Goal: Information Seeking & Learning: Learn about a topic

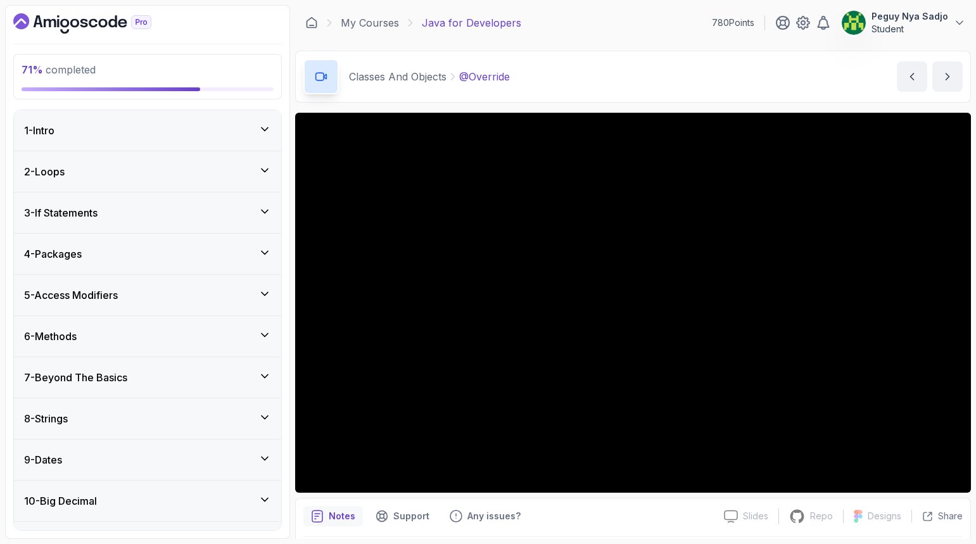
scroll to position [869, 0]
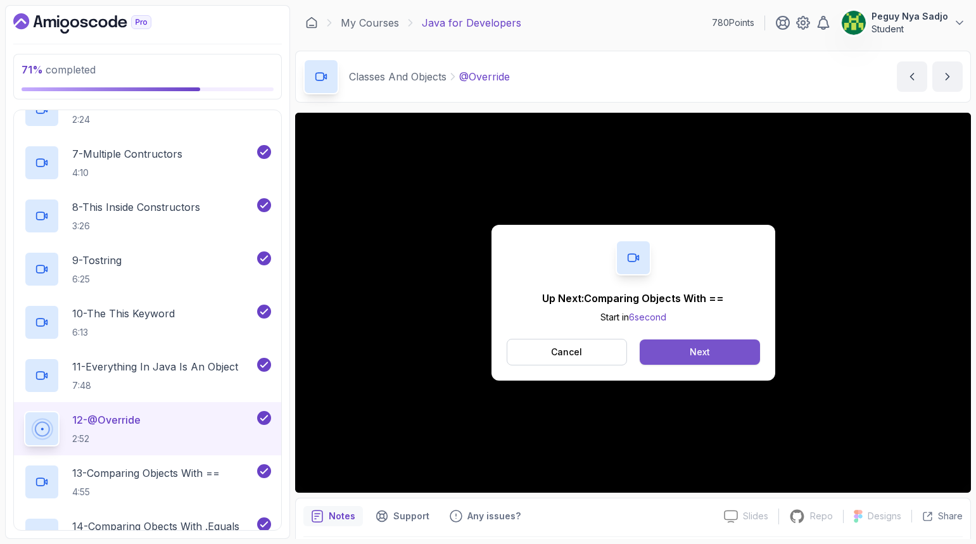
click at [680, 357] on button "Next" at bounding box center [700, 352] width 120 height 25
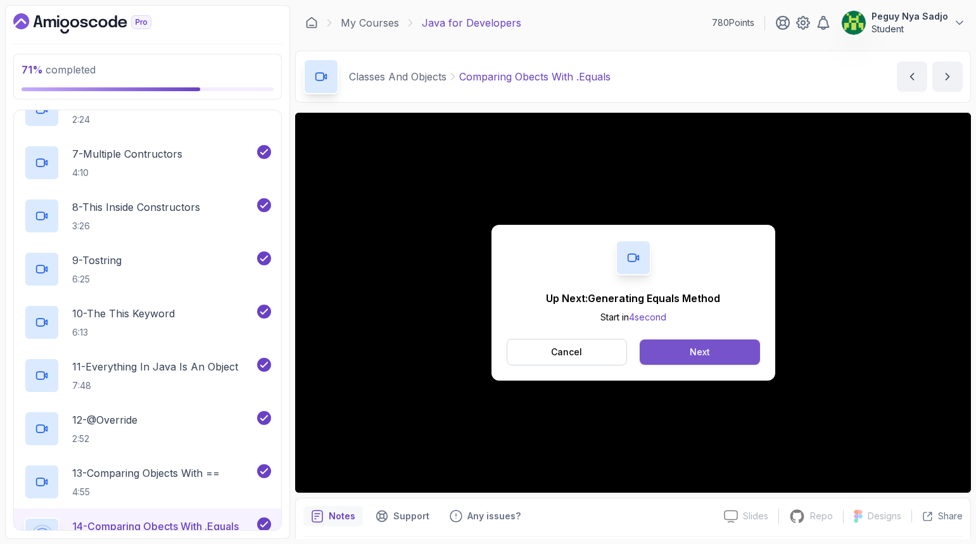
click at [679, 356] on button "Next" at bounding box center [700, 352] width 120 height 25
click at [736, 355] on div "Mark as completed" at bounding box center [700, 352] width 85 height 13
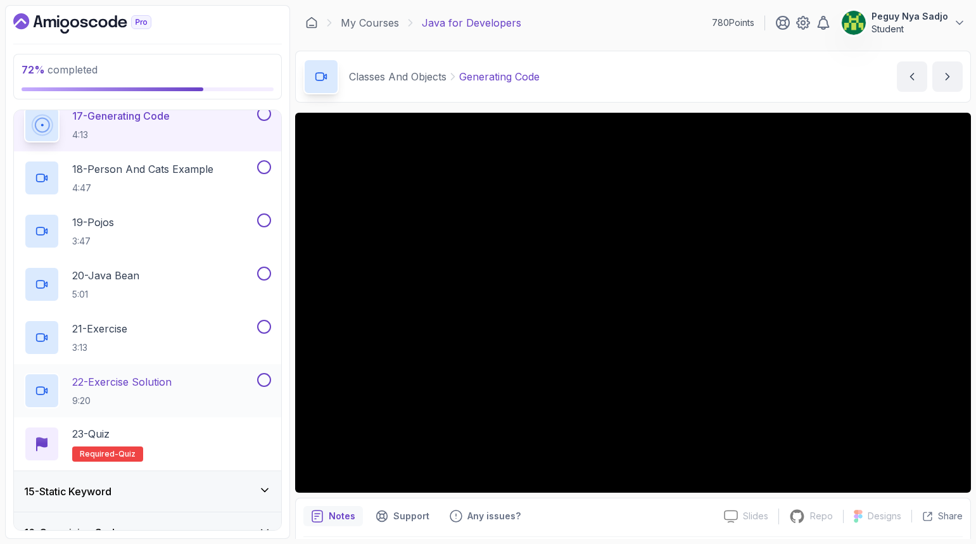
scroll to position [1376, 0]
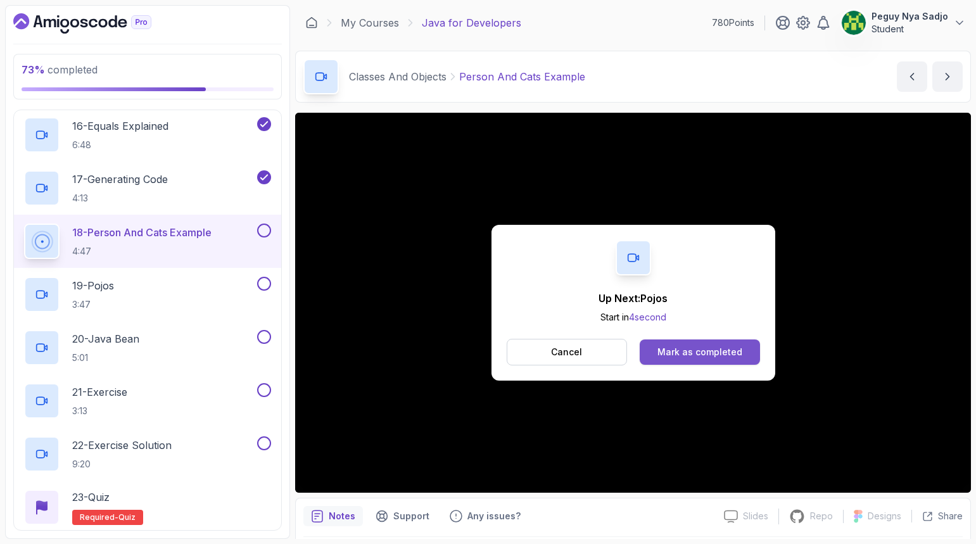
click at [718, 360] on button "Mark as completed" at bounding box center [700, 352] width 120 height 25
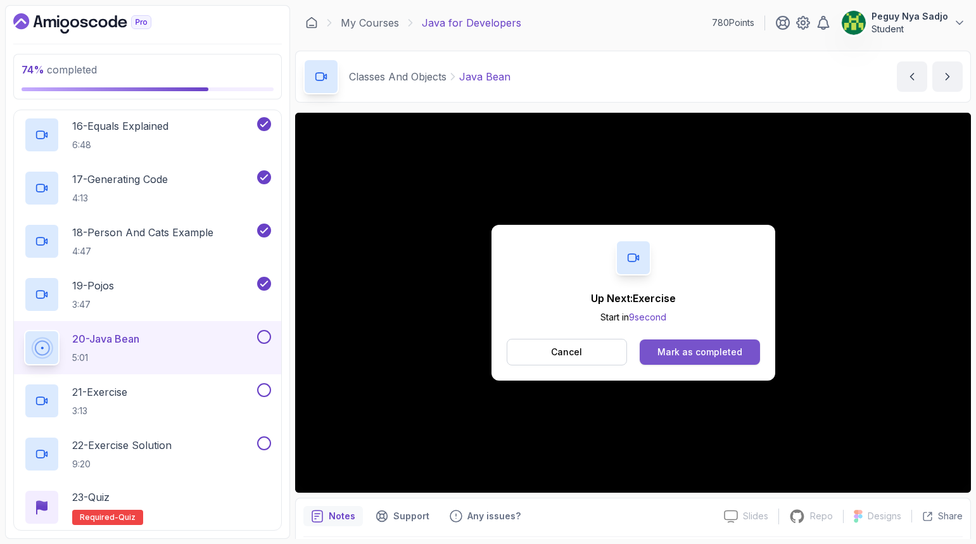
click at [703, 351] on div "Mark as completed" at bounding box center [700, 352] width 85 height 13
